Goal: Use online tool/utility: Utilize a website feature to perform a specific function

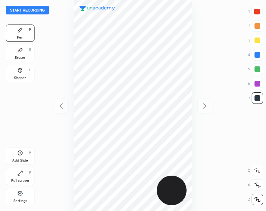
scroll to position [211, 151]
click at [27, 11] on button "Start recording" at bounding box center [27, 10] width 43 height 9
click at [42, 12] on button "End recording" at bounding box center [26, 10] width 40 height 9
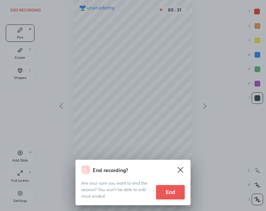
click at [171, 192] on button "End" at bounding box center [170, 192] width 29 height 14
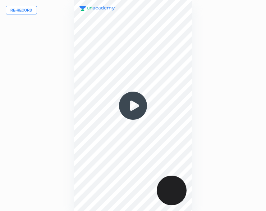
click at [27, 11] on button "Re-record" at bounding box center [21, 10] width 31 height 9
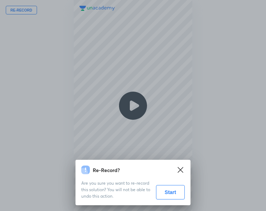
click at [175, 195] on button "Start" at bounding box center [170, 192] width 29 height 14
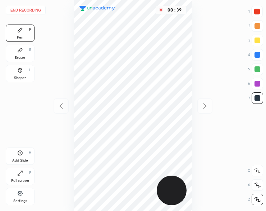
click at [21, 57] on div "Eraser" at bounding box center [20, 58] width 11 height 4
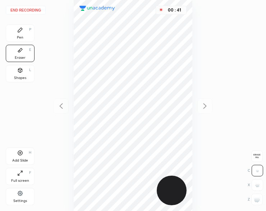
click at [18, 35] on div "Pen P" at bounding box center [20, 32] width 29 height 17
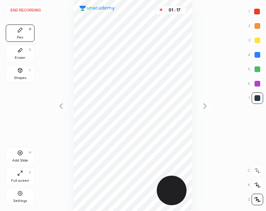
click at [32, 12] on button "End recording" at bounding box center [26, 10] width 40 height 9
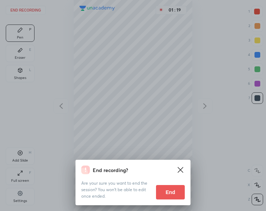
click at [174, 192] on button "End" at bounding box center [170, 192] width 29 height 14
